Goal: Register for event/course

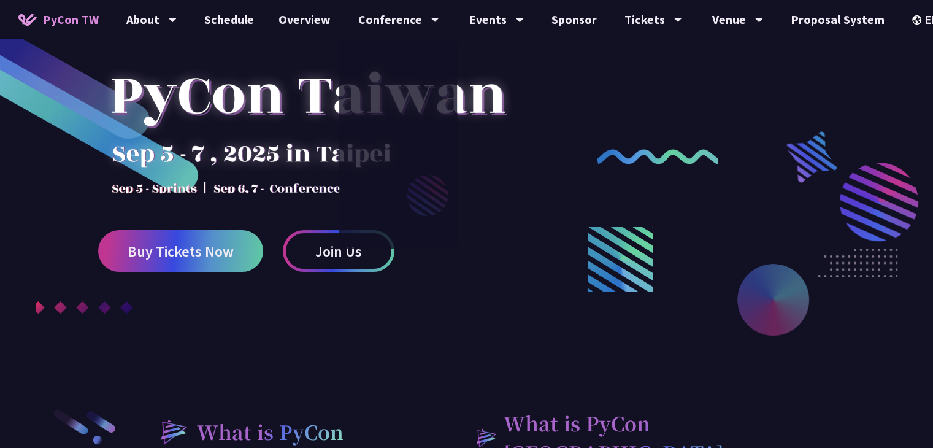
scroll to position [123, 0]
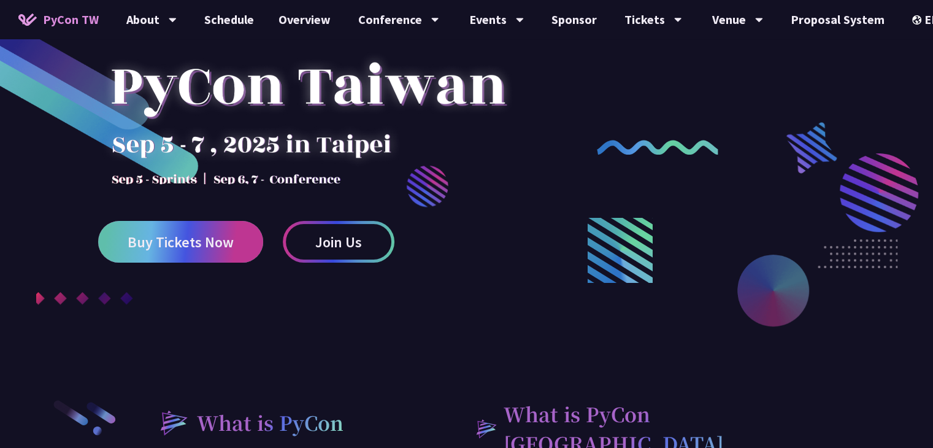
click at [221, 239] on span "Buy Tickets Now" at bounding box center [181, 241] width 106 height 15
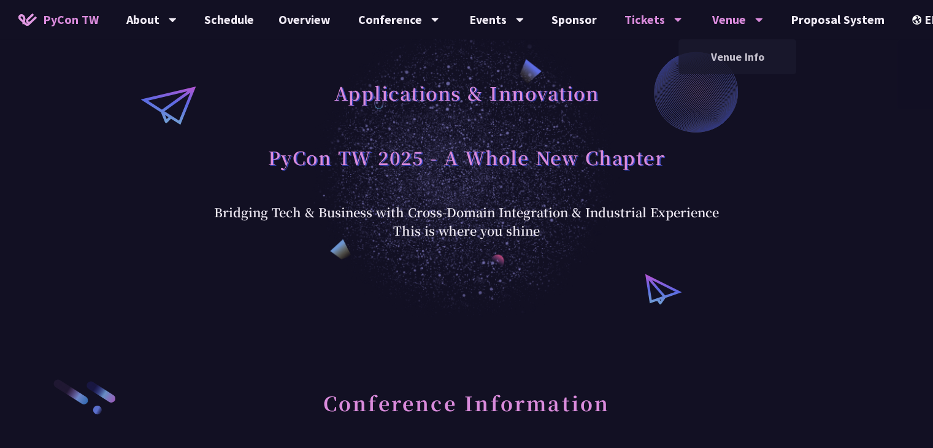
scroll to position [18, 0]
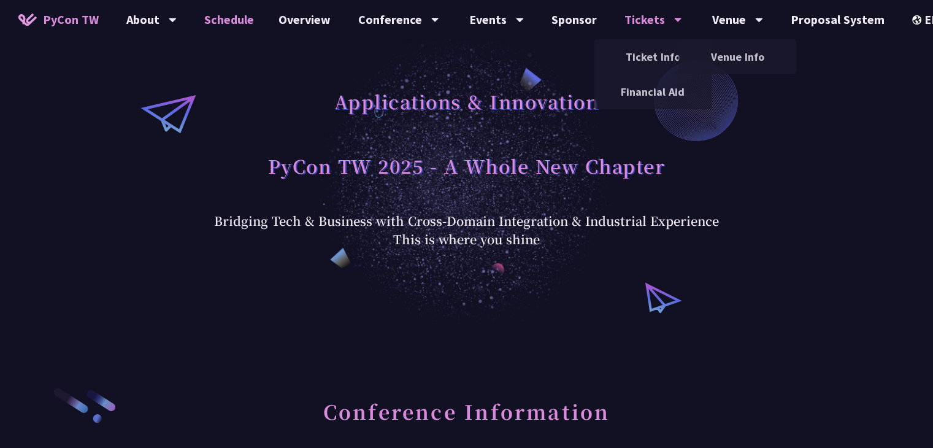
click at [245, 10] on link "Schedule" at bounding box center [229, 19] width 74 height 39
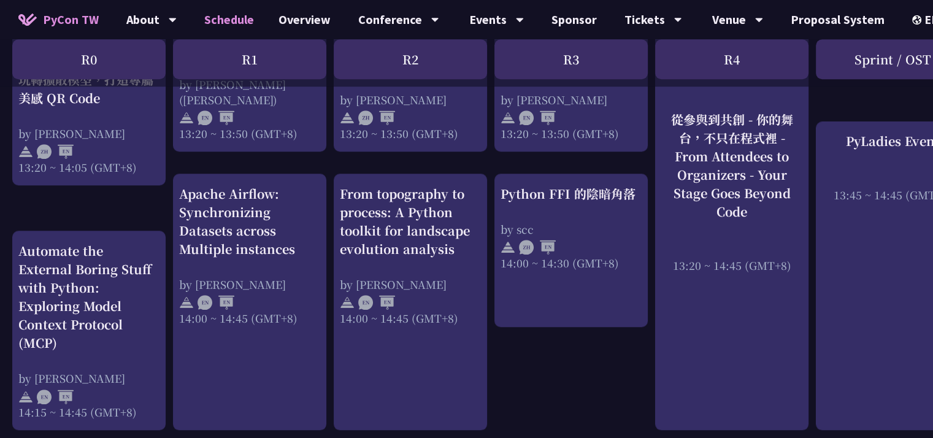
scroll to position [2288, 0]
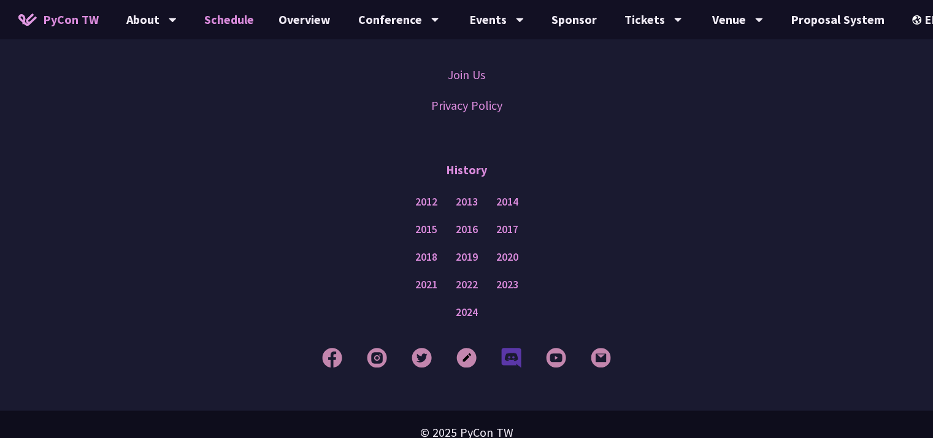
click at [511, 347] on img at bounding box center [511, 357] width 20 height 20
click at [340, 348] on img at bounding box center [332, 357] width 20 height 20
click at [374, 347] on img at bounding box center [377, 357] width 20 height 20
